Goal: Navigation & Orientation: Understand site structure

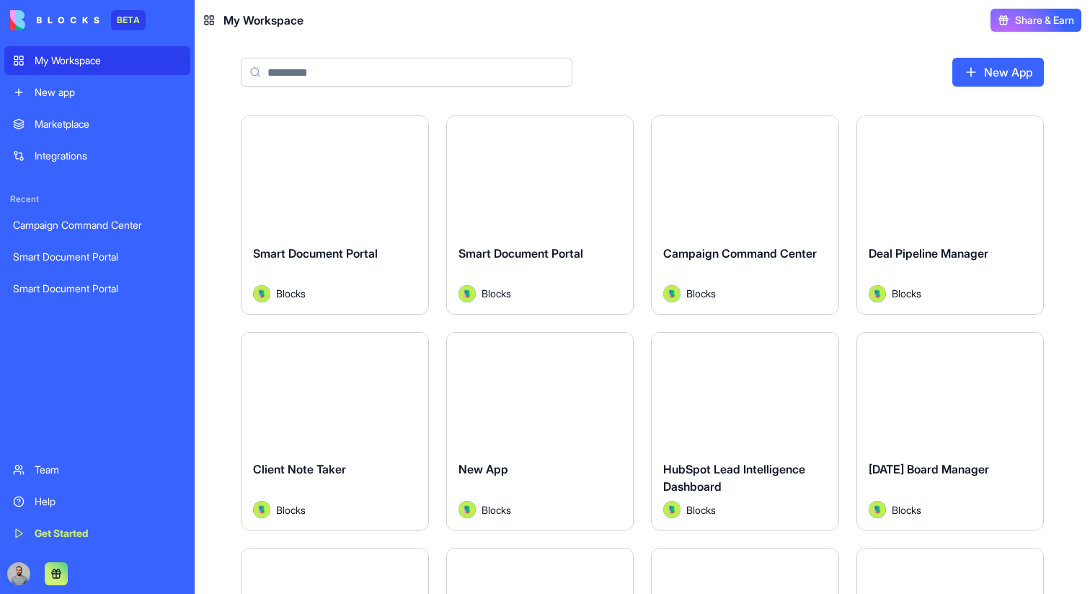
click at [392, 207] on div "Launch" at bounding box center [335, 174] width 187 height 117
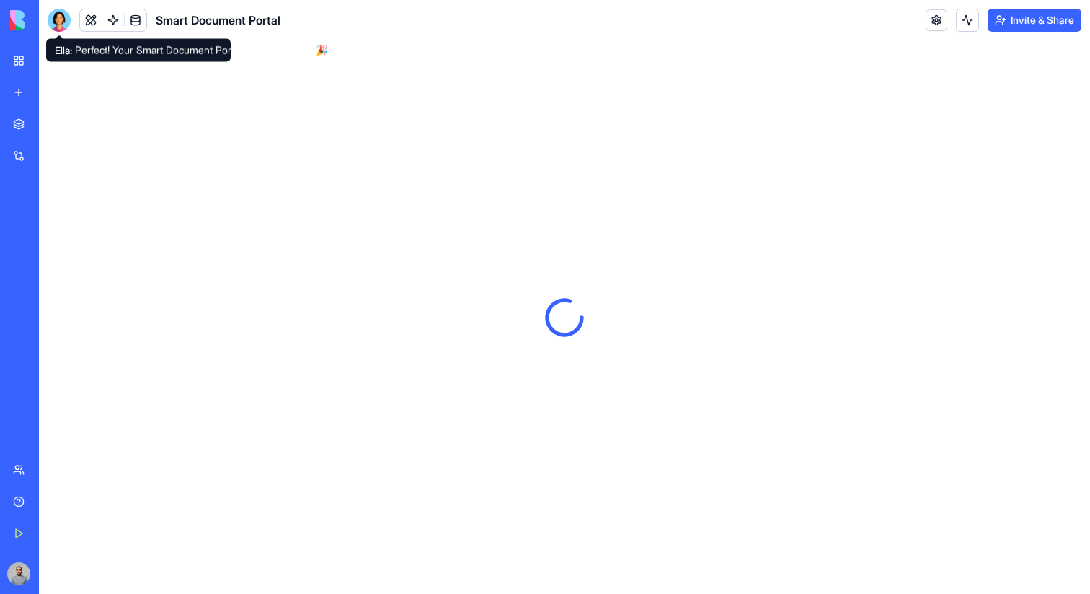
click at [69, 22] on div at bounding box center [59, 20] width 23 height 23
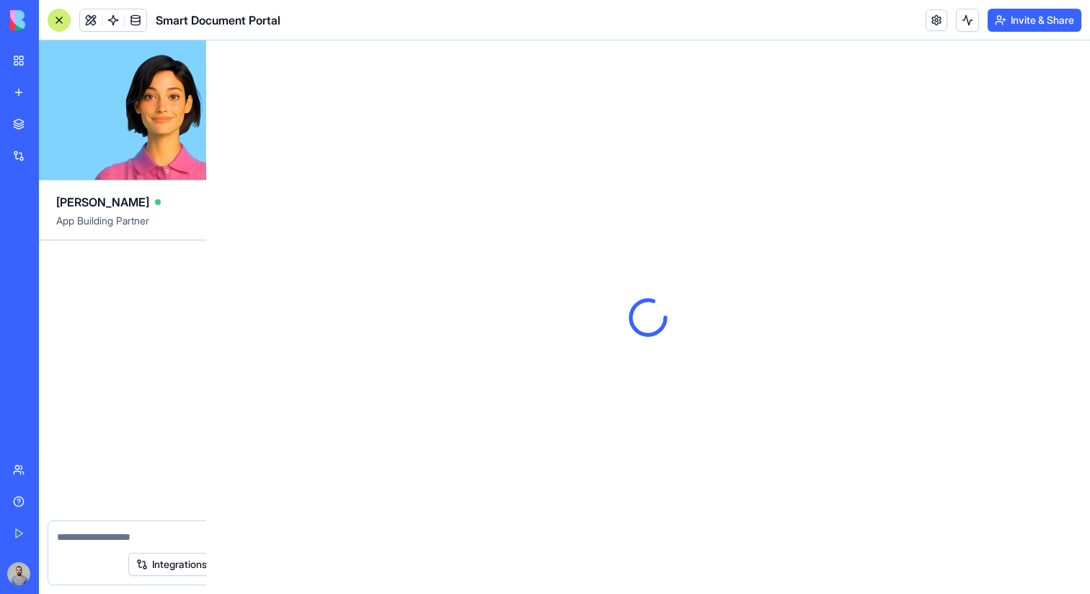
scroll to position [877, 0]
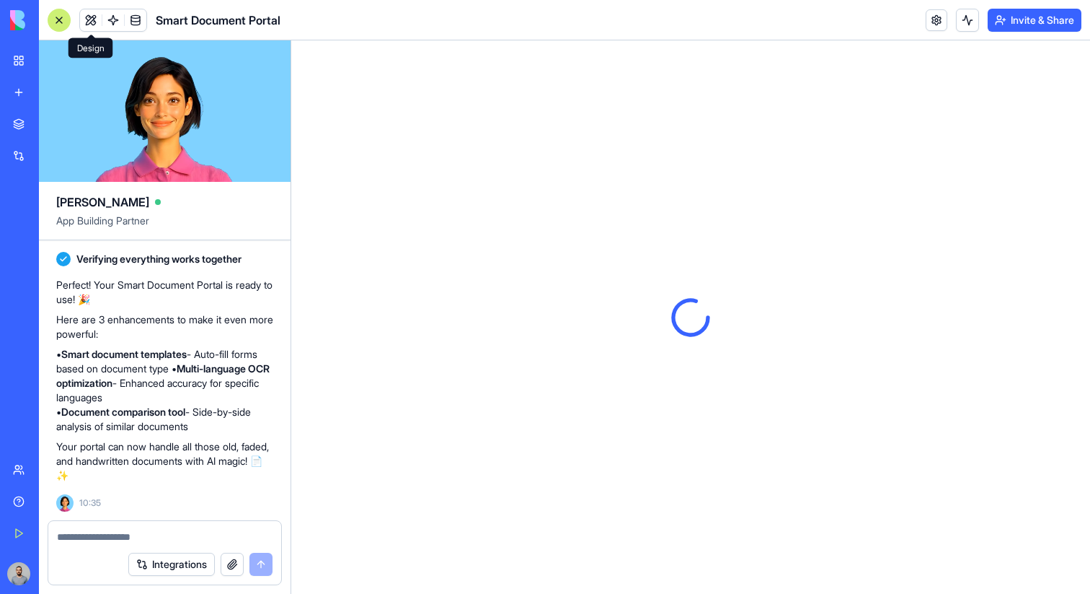
click at [96, 22] on button at bounding box center [91, 20] width 22 height 22
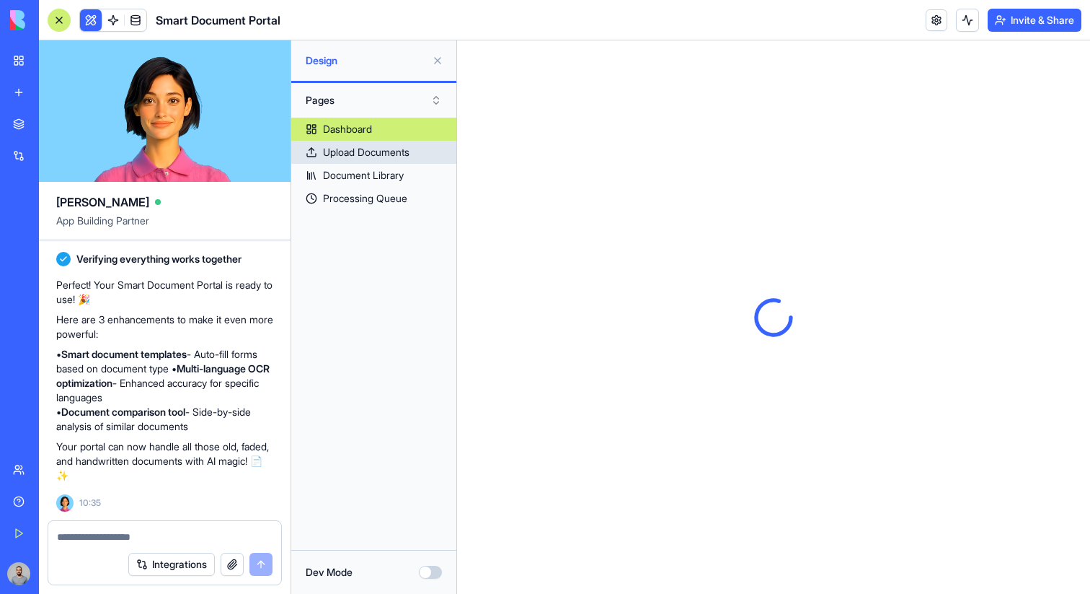
click at [327, 143] on link "Upload Documents" at bounding box center [373, 152] width 165 height 23
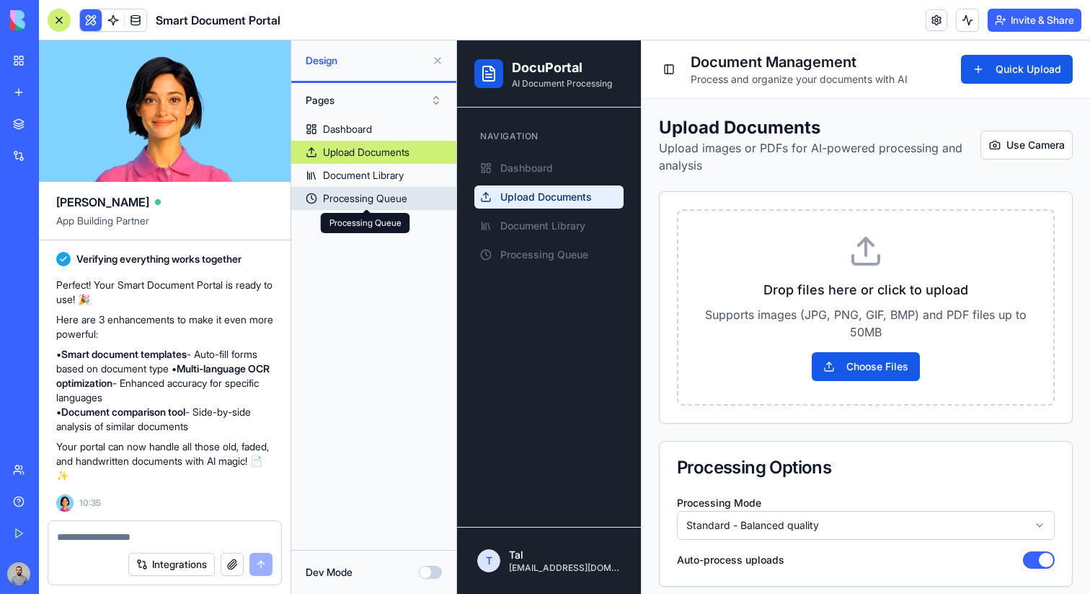
click at [335, 191] on div "Processing Queue" at bounding box center [365, 198] width 84 height 14
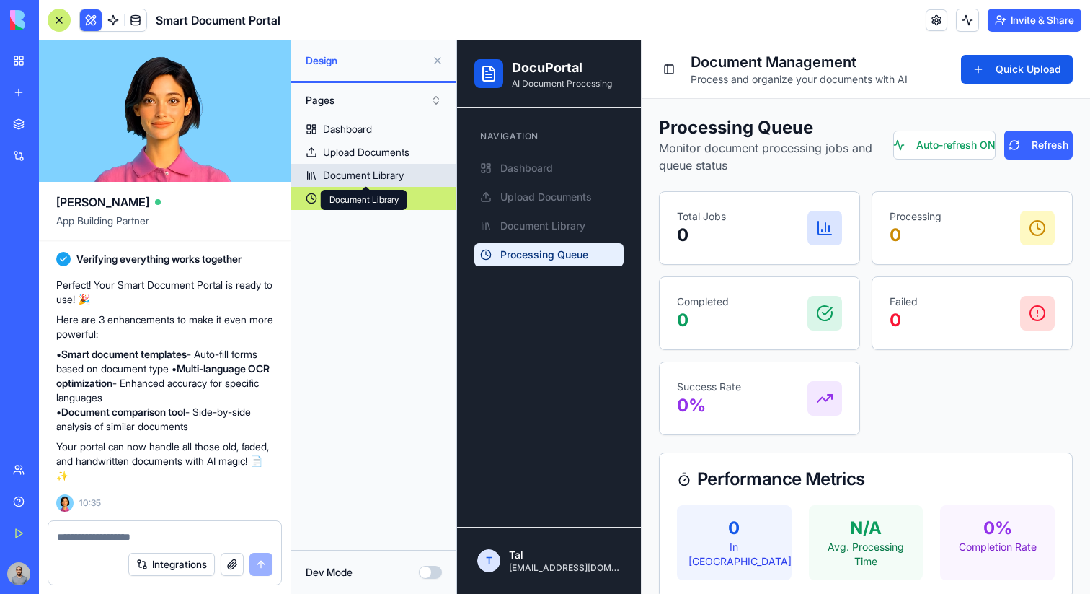
click at [339, 177] on div "Document Library" at bounding box center [363, 175] width 81 height 14
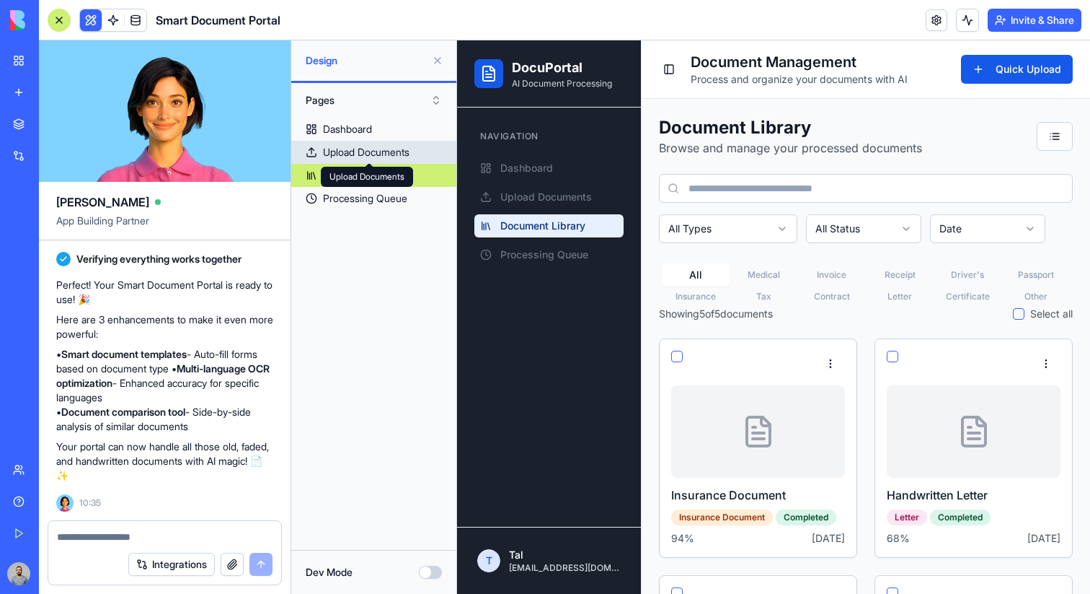
click at [343, 156] on div "Upload Documents" at bounding box center [366, 152] width 87 height 14
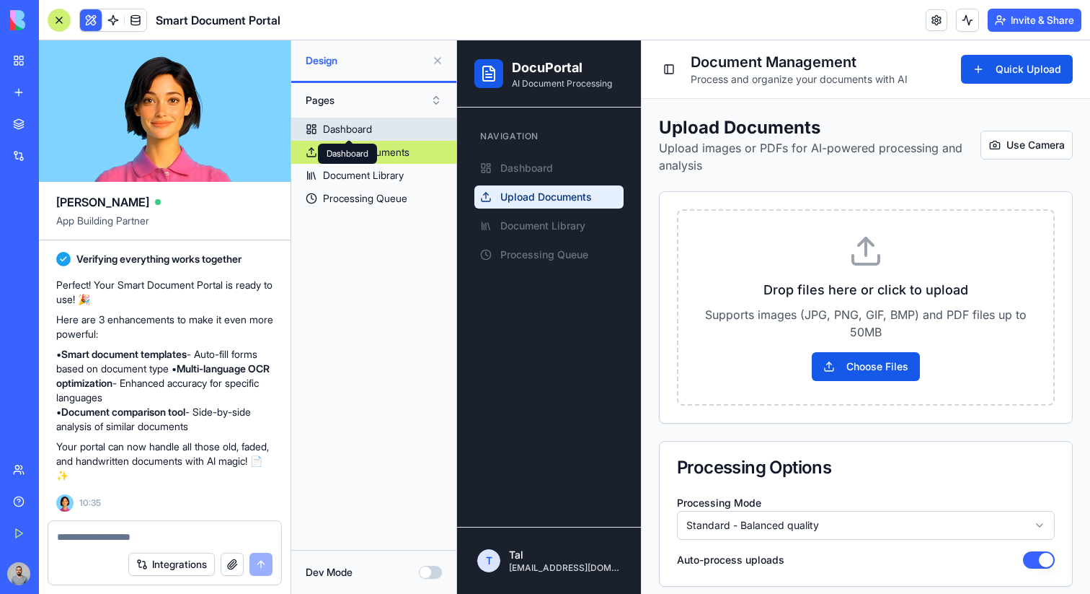
click at [343, 136] on div "Dashboard" at bounding box center [347, 129] width 49 height 14
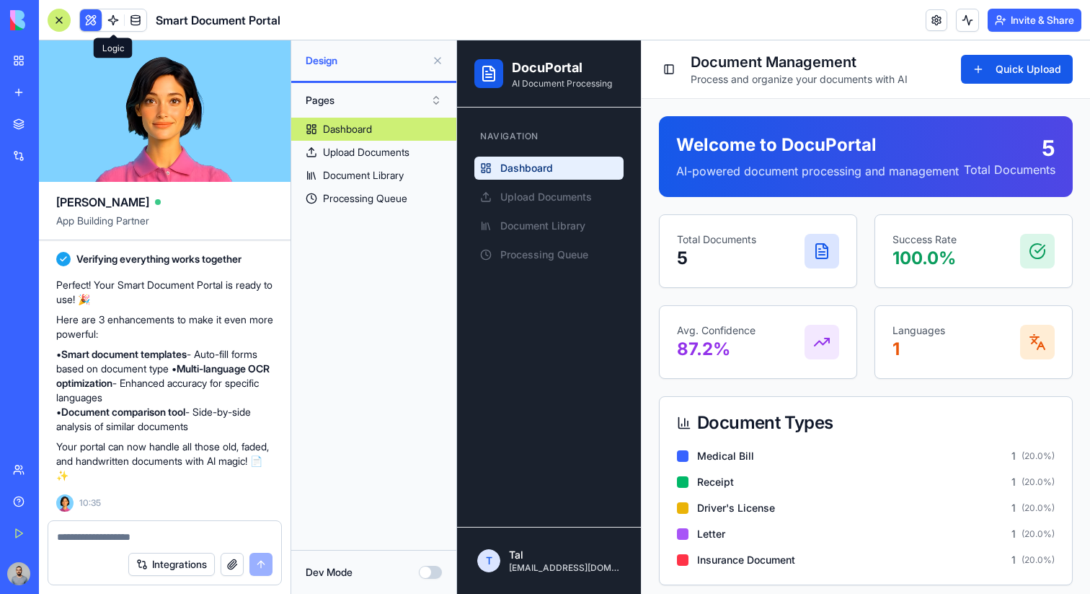
click at [116, 19] on link at bounding box center [113, 20] width 22 height 22
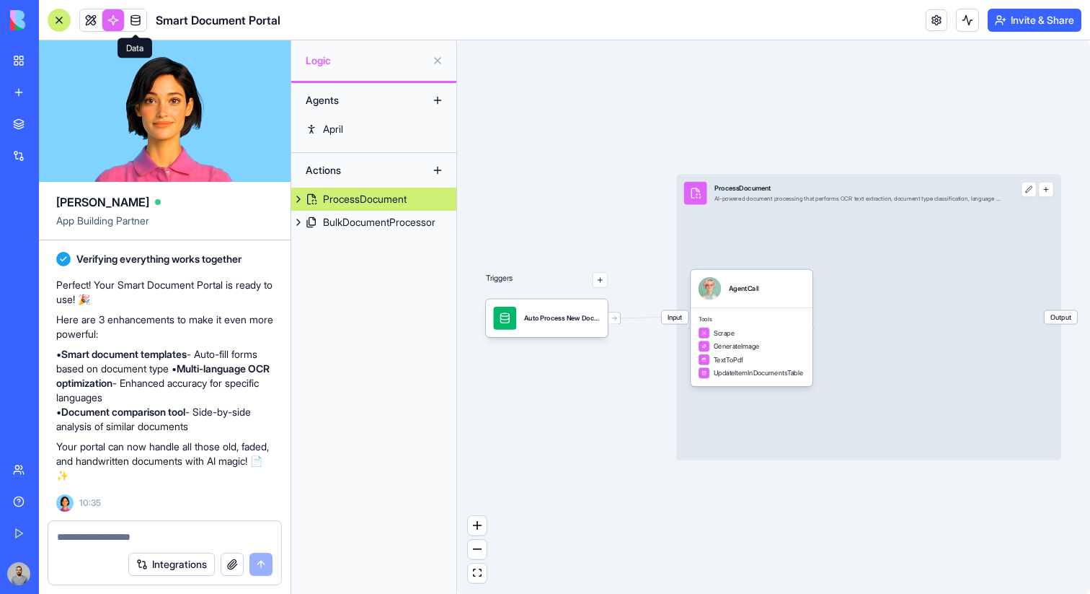
click at [138, 17] on link at bounding box center [136, 20] width 22 height 22
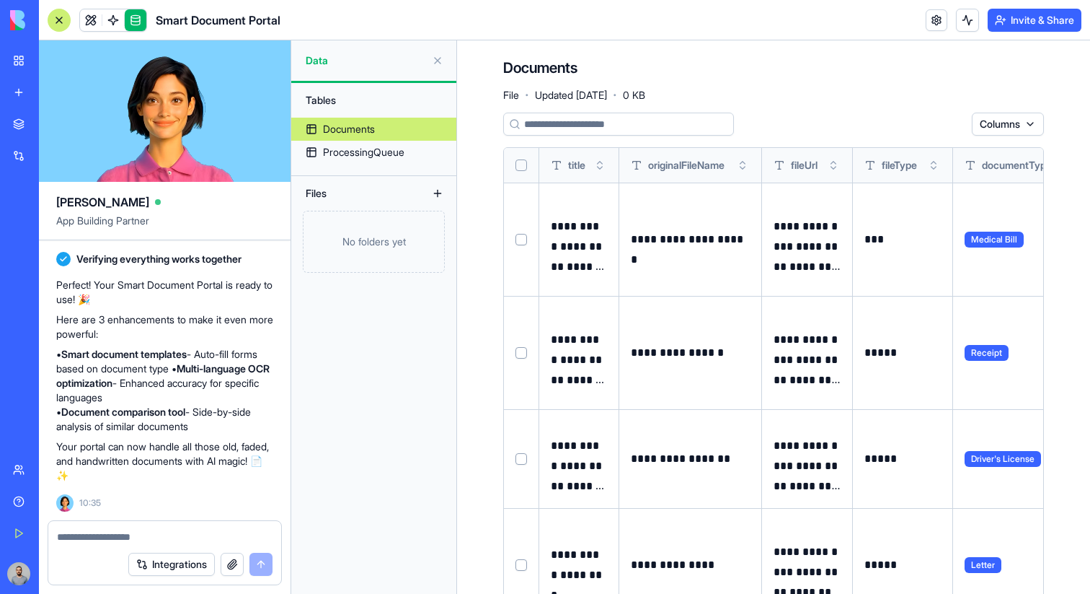
click at [21, 78] on link "New app" at bounding box center [33, 92] width 58 height 29
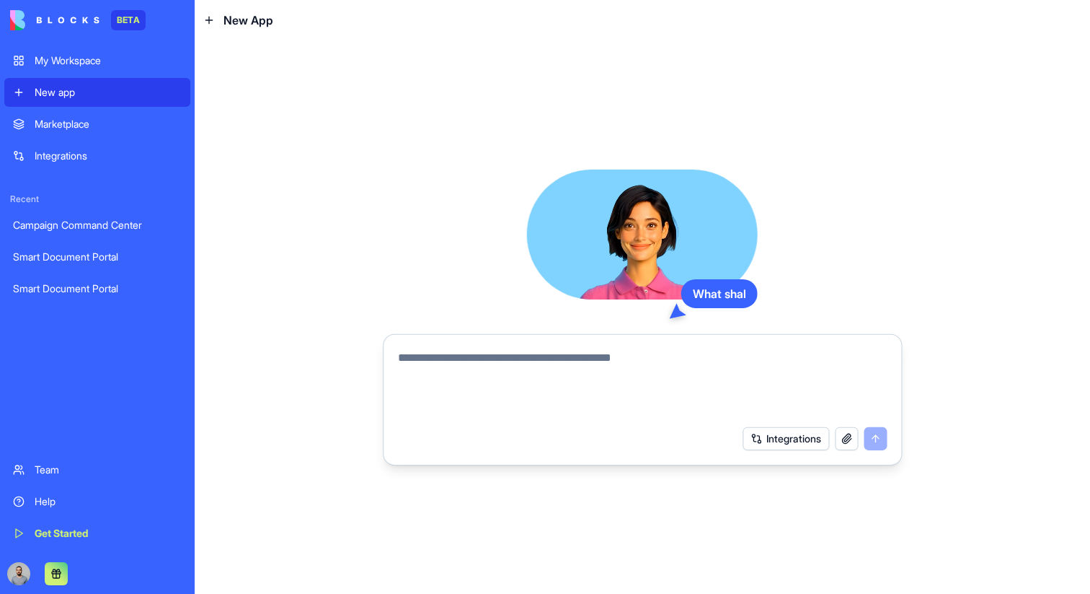
click at [40, 58] on div "My Workspace" at bounding box center [108, 60] width 147 height 14
